Goal: Task Accomplishment & Management: Use online tool/utility

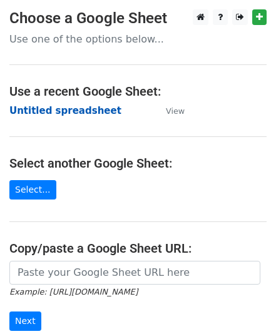
click at [68, 112] on strong "Untitled spreadsheet" at bounding box center [65, 110] width 112 height 11
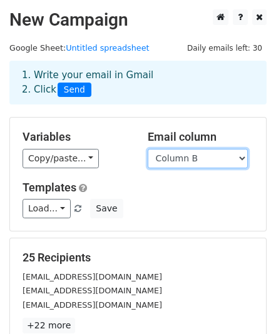
click at [242, 158] on select "Column A Column B" at bounding box center [198, 158] width 100 height 19
click at [148, 149] on select "Column A Column B" at bounding box center [198, 158] width 100 height 19
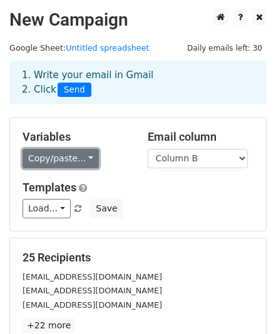
click at [84, 159] on link "Copy/paste..." at bounding box center [61, 158] width 76 height 19
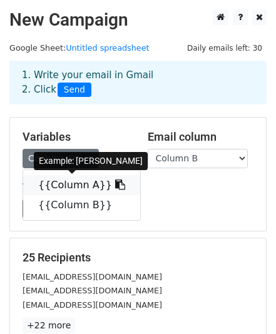
click at [75, 187] on link "{{Column A}}" at bounding box center [81, 185] width 117 height 20
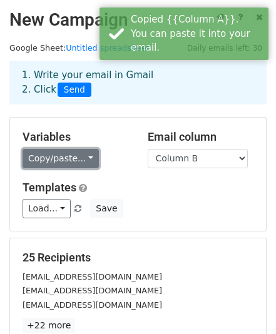
click at [79, 156] on link "Copy/paste..." at bounding box center [61, 158] width 76 height 19
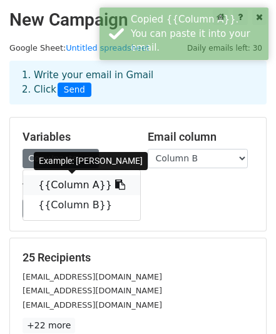
click at [115, 183] on icon at bounding box center [120, 185] width 10 height 10
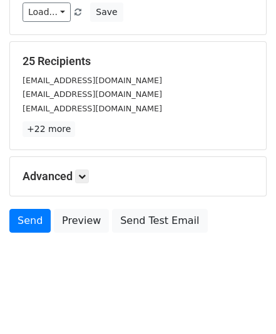
scroll to position [199, 0]
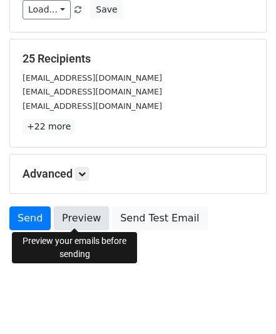
click at [69, 210] on link "Preview" at bounding box center [81, 219] width 55 height 24
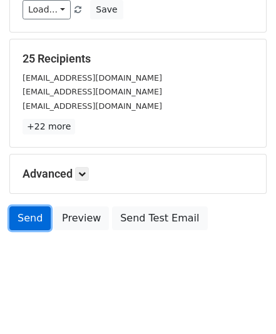
click at [26, 213] on link "Send" at bounding box center [29, 219] width 41 height 24
